Goal: Task Accomplishment & Management: Manage account settings

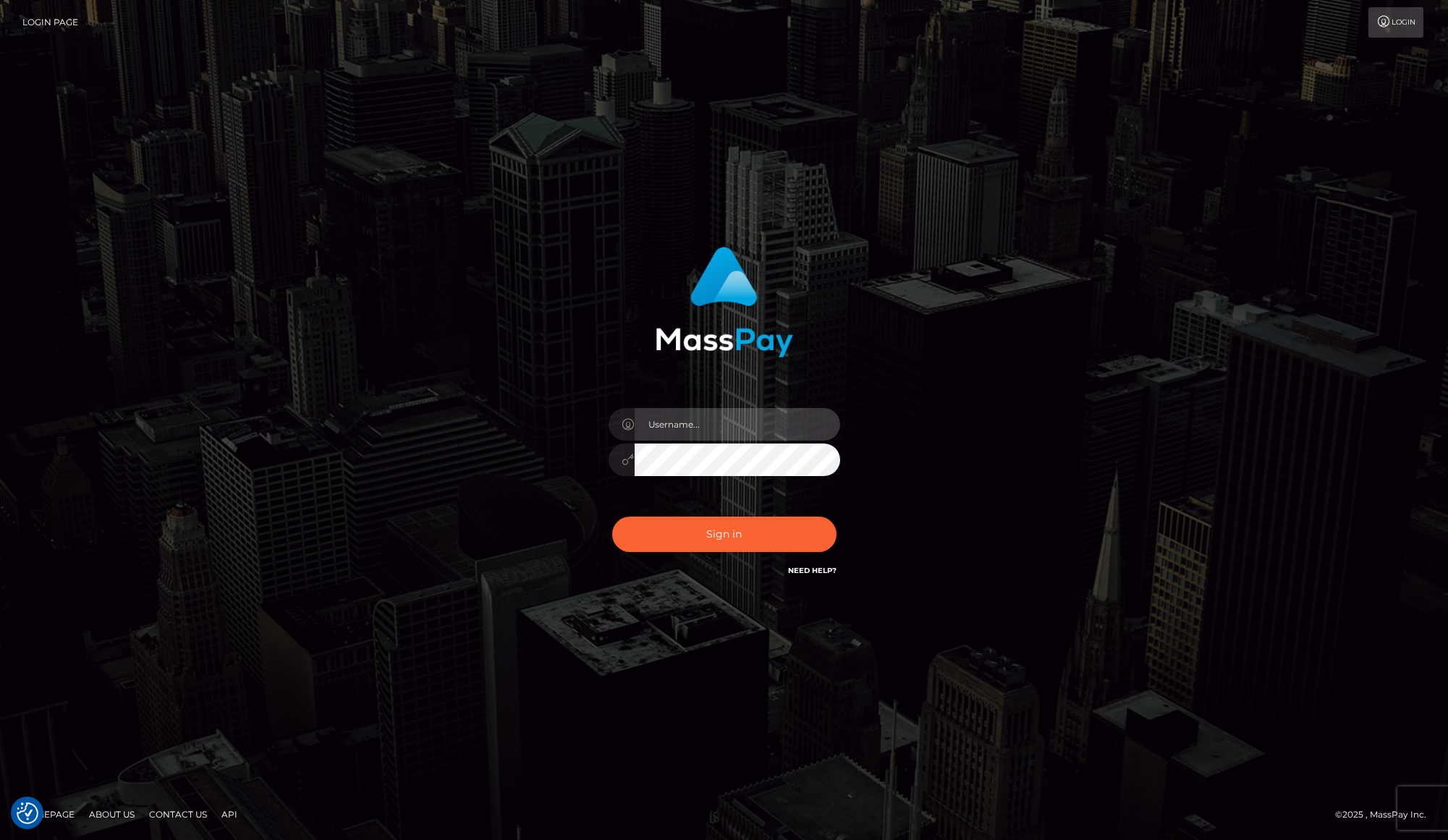
type input "karl.cope"
click at [757, 536] on button "Sign in" at bounding box center [724, 534] width 225 height 35
type input "karl.cope"
click at [710, 531] on button "Sign in" at bounding box center [724, 534] width 225 height 35
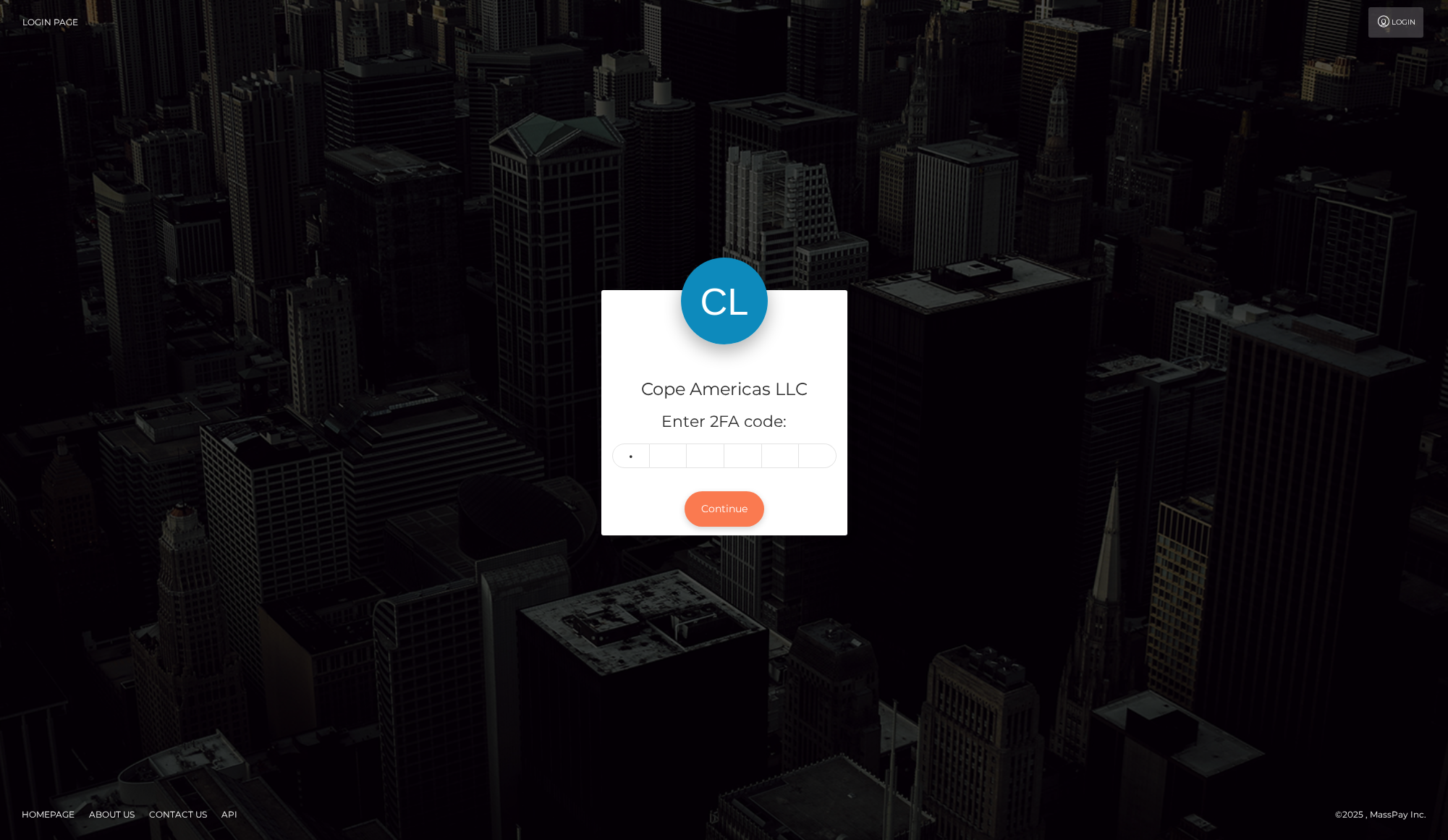
type input "1"
type input "8"
type input "2"
type input "8"
type input "2"
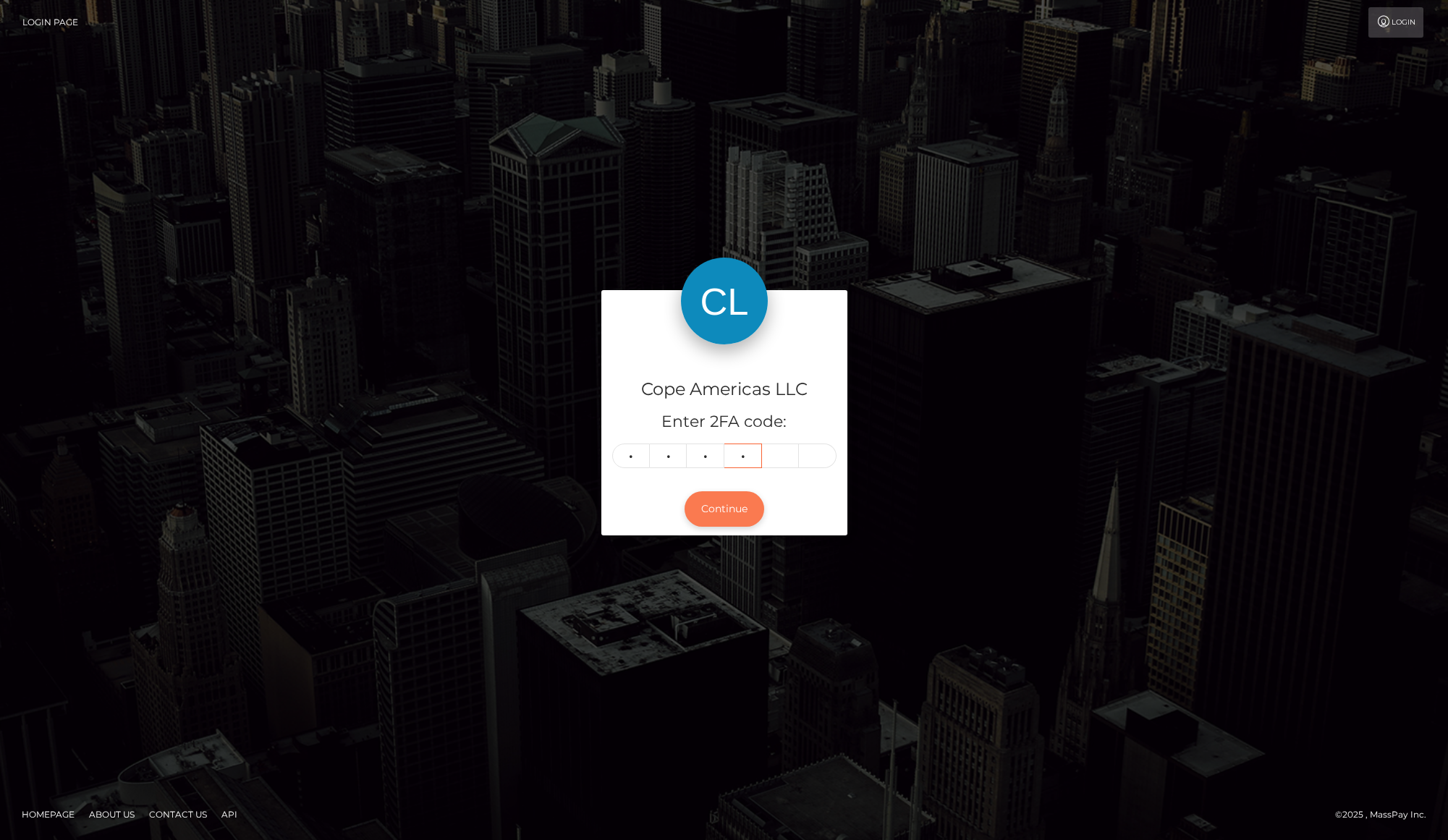
type input "2"
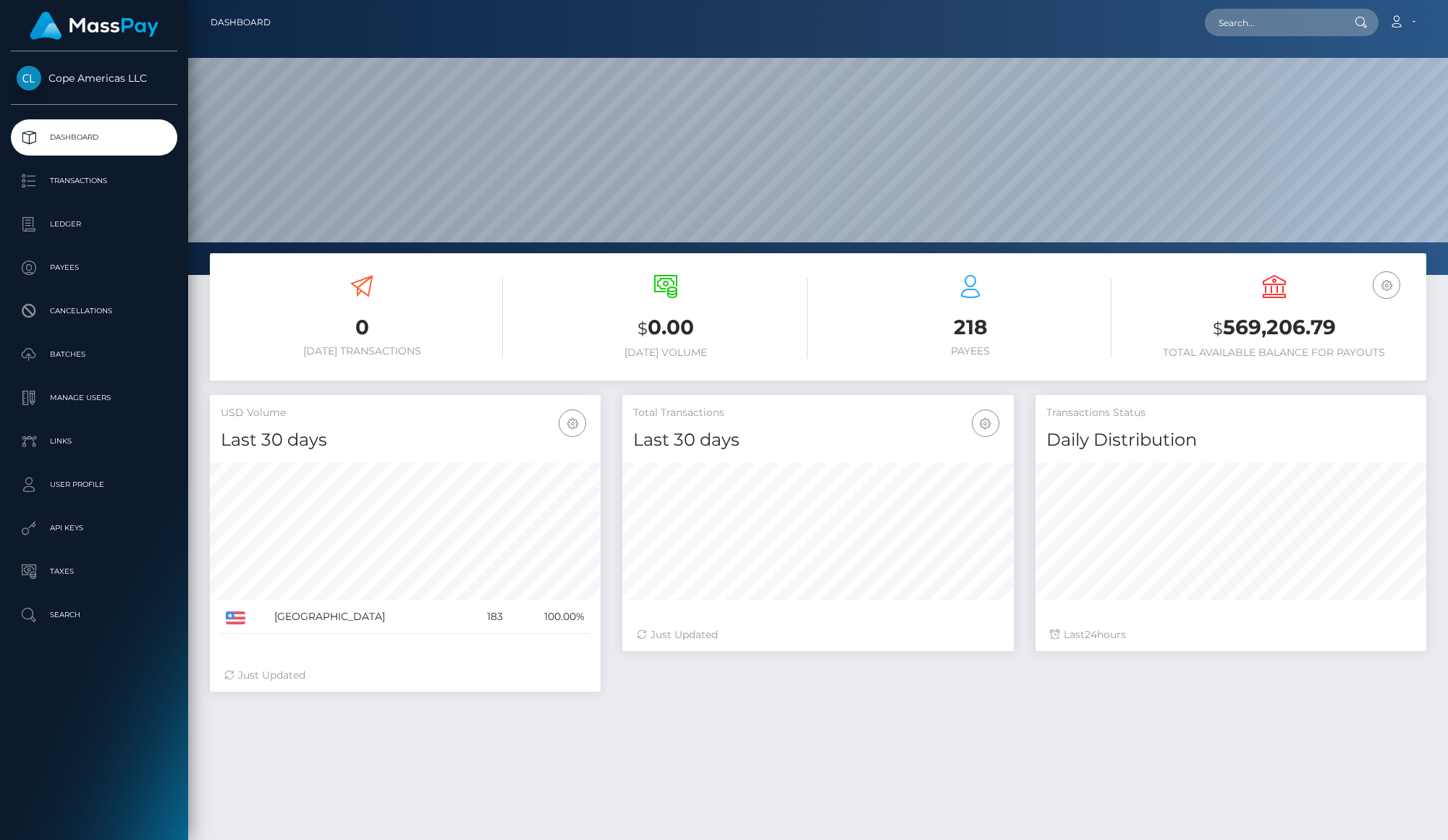
scroll to position [256, 391]
